Goal: Find specific page/section: Find specific page/section

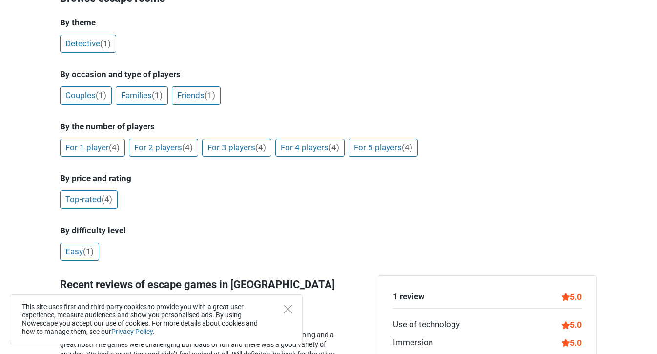
scroll to position [193, 0]
click at [170, 139] on link "For 2 players (4)" at bounding box center [163, 148] width 69 height 19
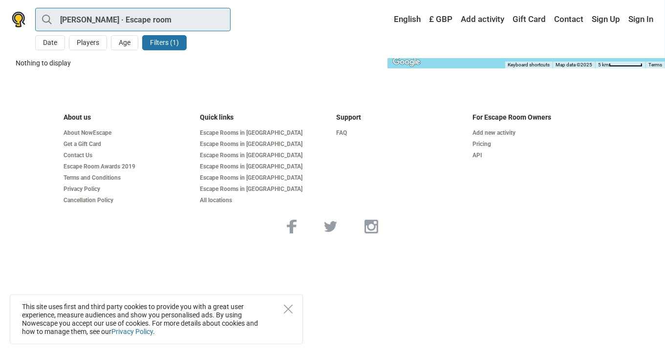
click at [95, 19] on input "[PERSON_NAME] · Escape room" at bounding box center [132, 19] width 195 height 23
type input "[PERSON_NAME]"
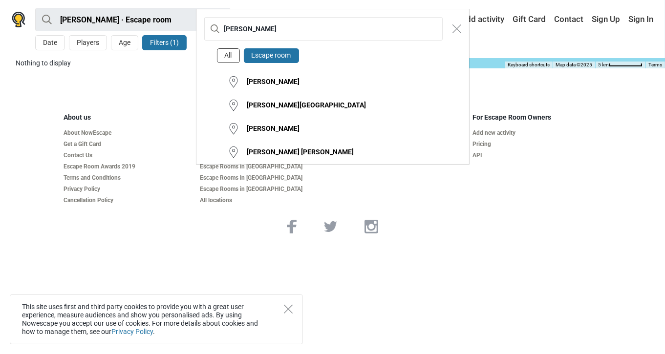
click at [226, 52] on button "All" at bounding box center [228, 55] width 23 height 15
type input "Bolton"
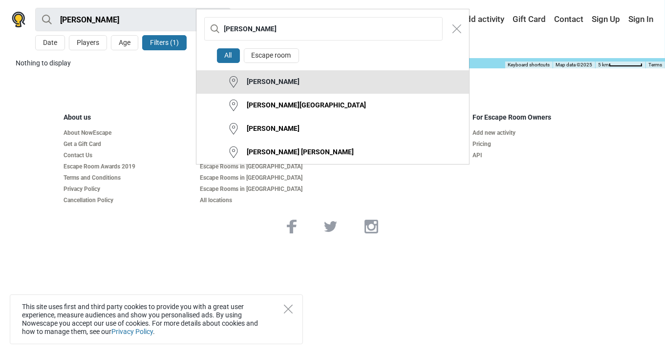
click at [198, 79] on button "Bolton" at bounding box center [332, 81] width 272 height 23
